Goal: Browse casually

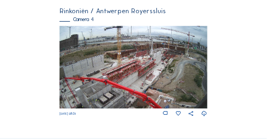
scroll to position [561, 0]
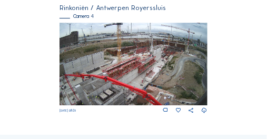
click at [105, 57] on img at bounding box center [132, 64] width 147 height 83
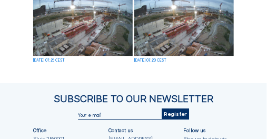
scroll to position [476, 0]
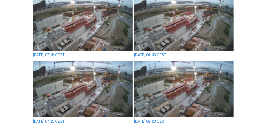
click at [169, 93] on img at bounding box center [183, 89] width 99 height 56
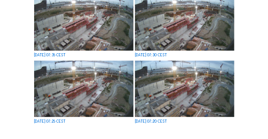
scroll to position [478, 0]
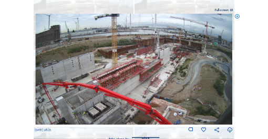
click at [237, 16] on icon at bounding box center [237, 17] width 5 height 6
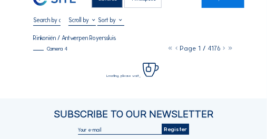
scroll to position [0, 0]
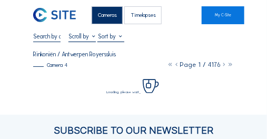
click at [106, 16] on div "Cameras" at bounding box center [107, 15] width 31 height 18
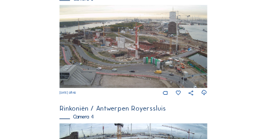
scroll to position [449, 0]
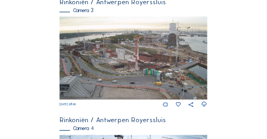
click at [113, 58] on img at bounding box center [132, 57] width 147 height 83
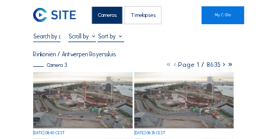
click at [104, 18] on div "Cameras" at bounding box center [107, 15] width 31 height 18
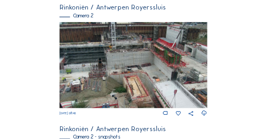
scroll to position [211, 0]
